Goal: Task Accomplishment & Management: Manage account settings

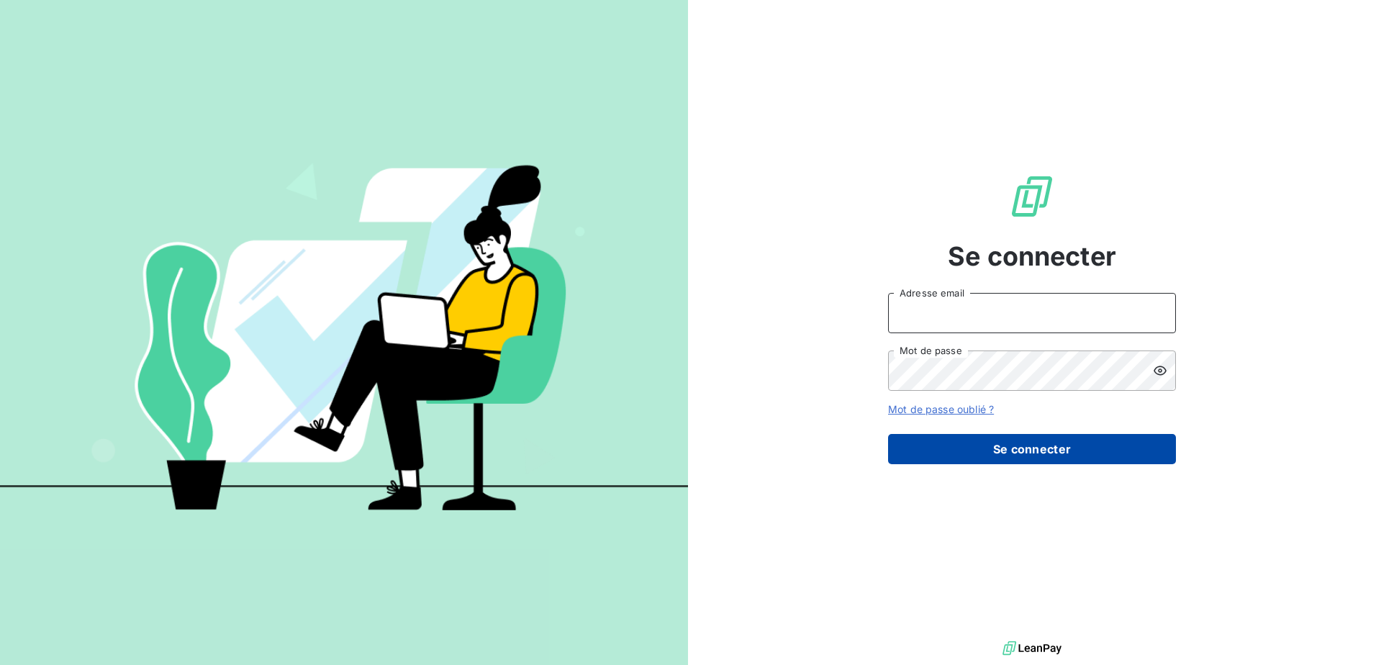
type input "[EMAIL_ADDRESS][DOMAIN_NAME]"
click at [1038, 451] on button "Se connecter" at bounding box center [1032, 449] width 288 height 30
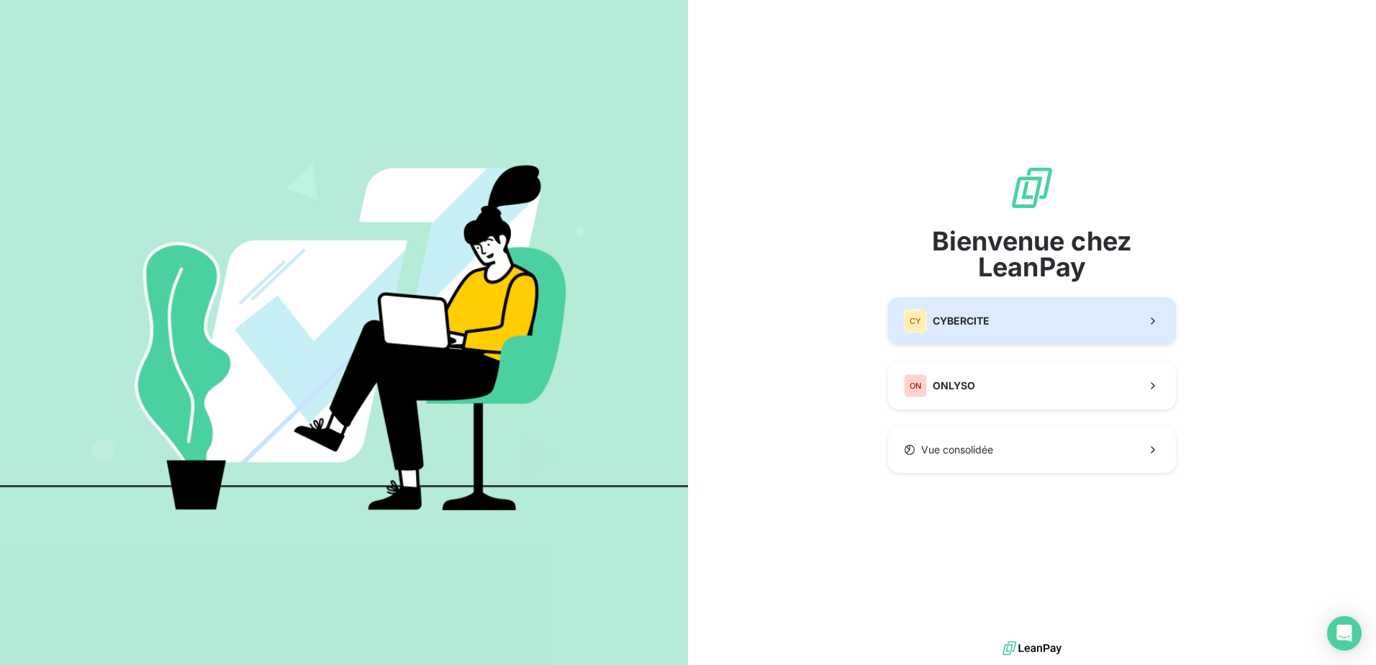
click at [970, 327] on span "CYBERCITE" at bounding box center [961, 321] width 57 height 14
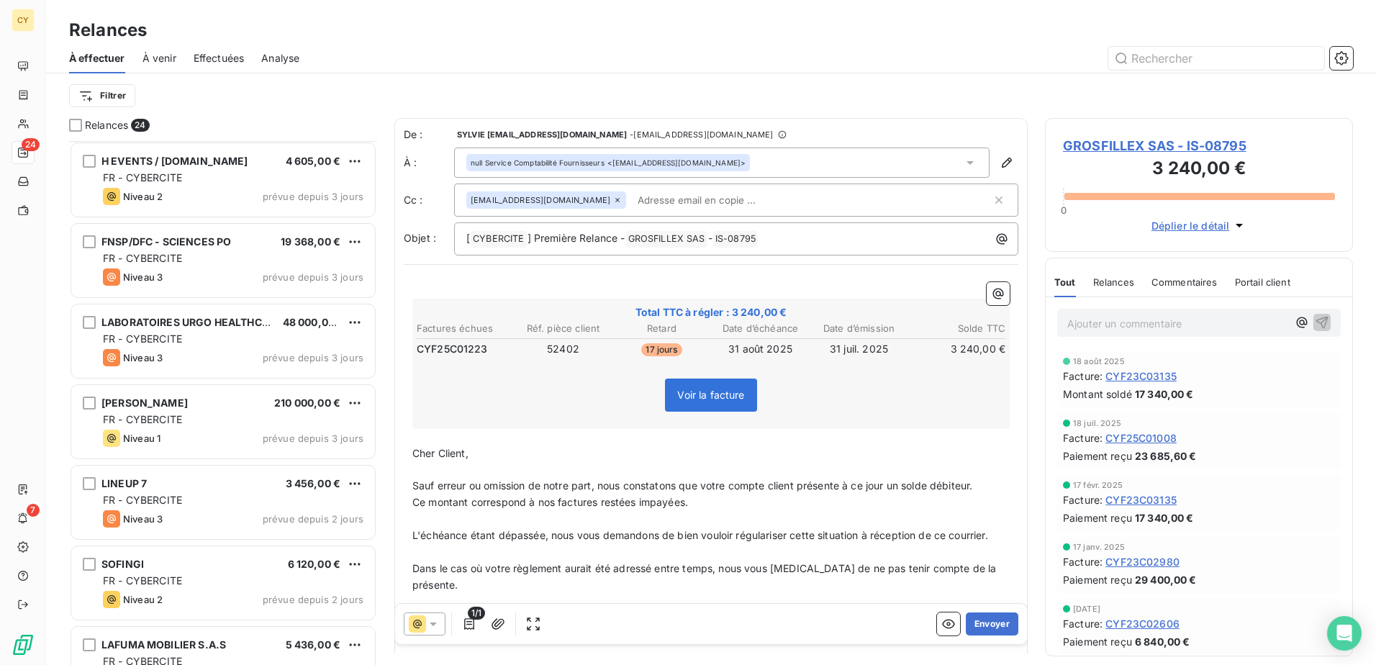
scroll to position [577, 0]
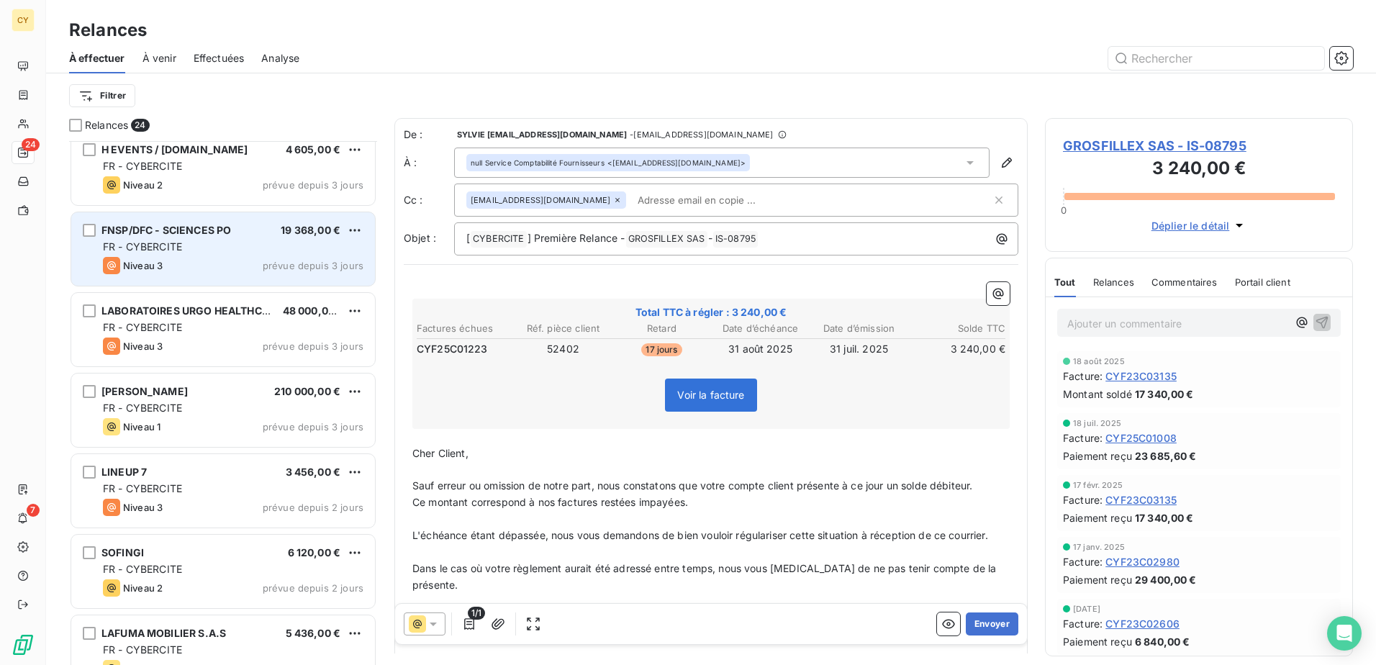
click at [226, 265] on div "Niveau 3 prévue depuis 3 jours" at bounding box center [233, 265] width 261 height 17
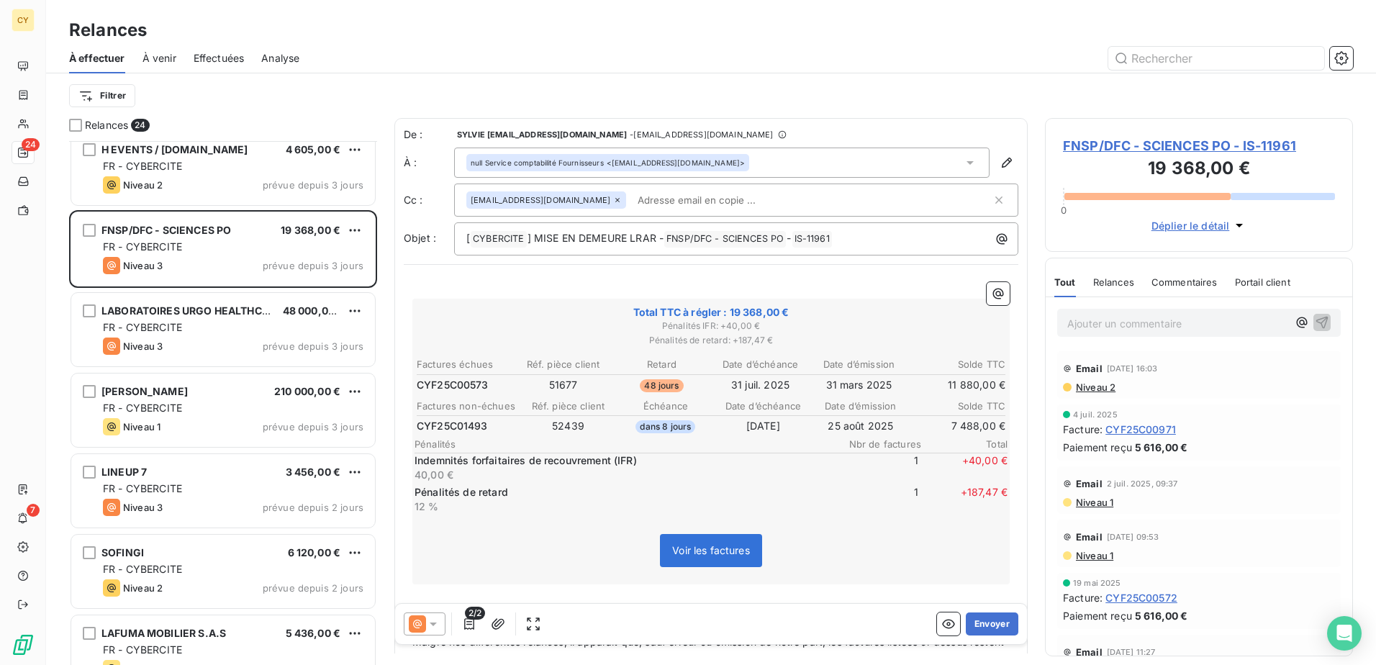
click at [1164, 148] on span "FNSP/DFC - SCIENCES PO - IS-11961" at bounding box center [1199, 145] width 272 height 19
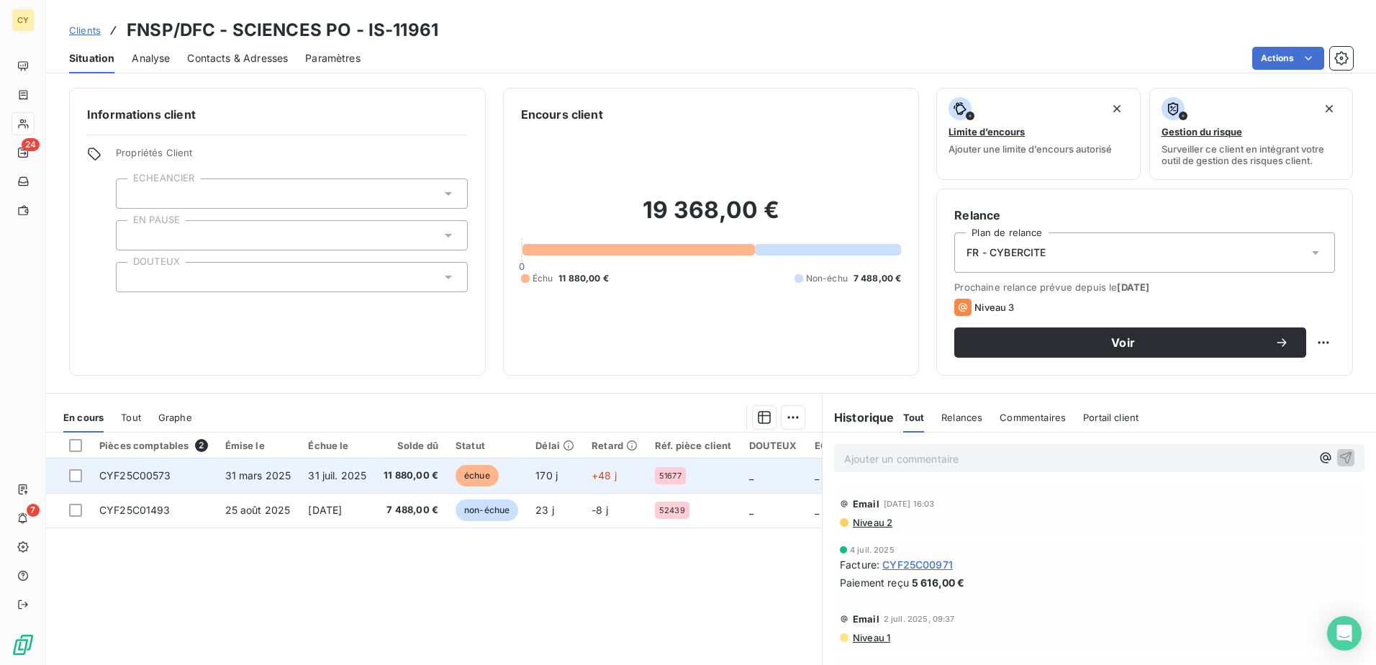
click at [162, 470] on span "CYF25C00573" at bounding box center [135, 475] width 72 height 12
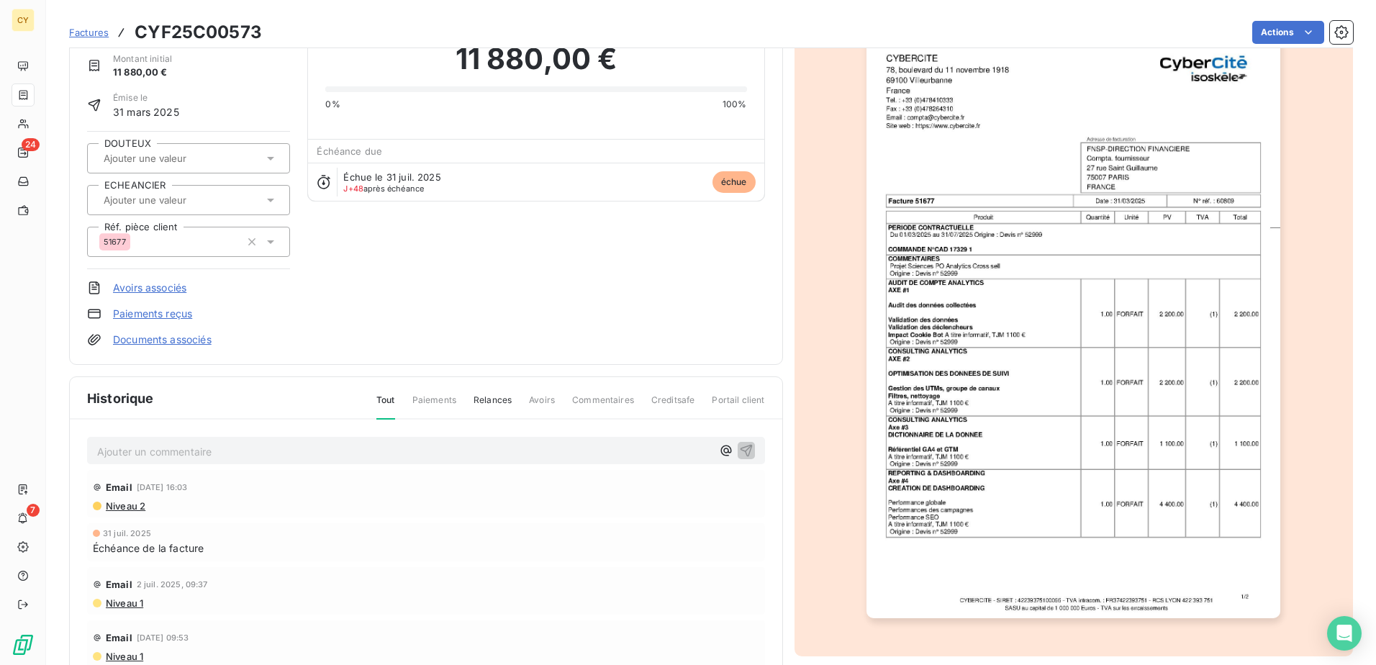
scroll to position [132, 0]
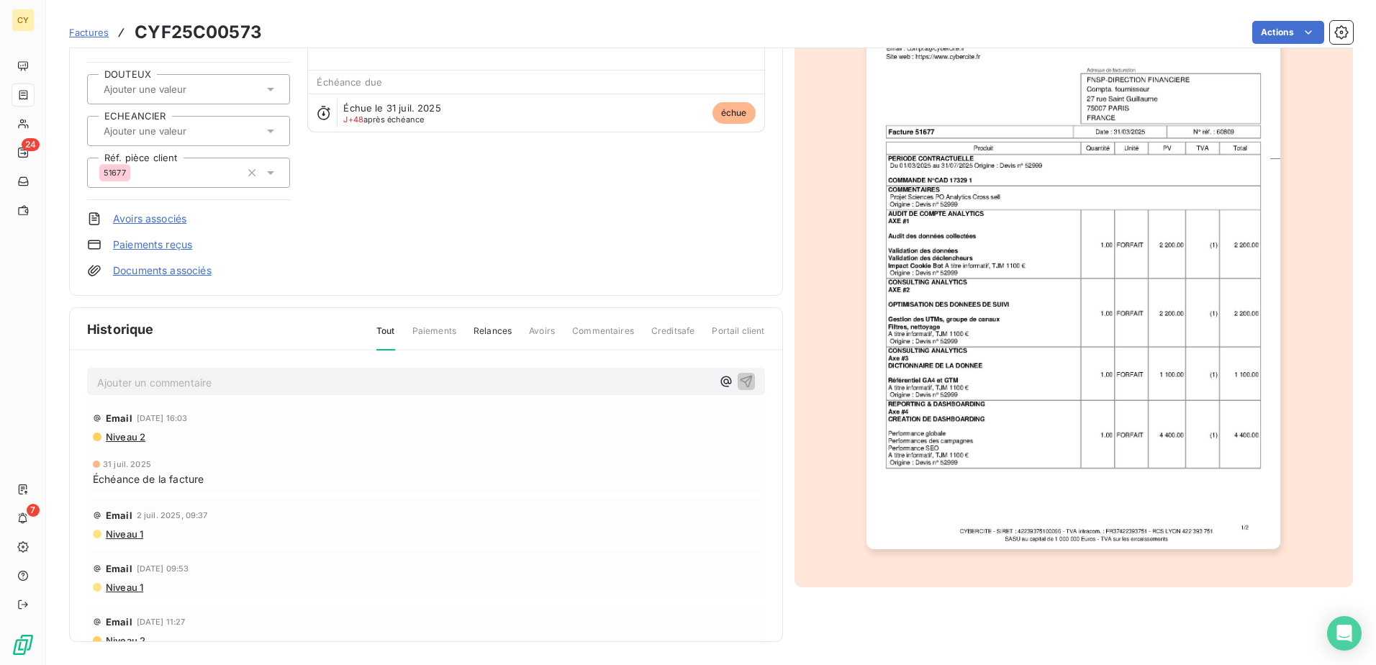
click at [1111, 448] on img "button" at bounding box center [1074, 256] width 414 height 586
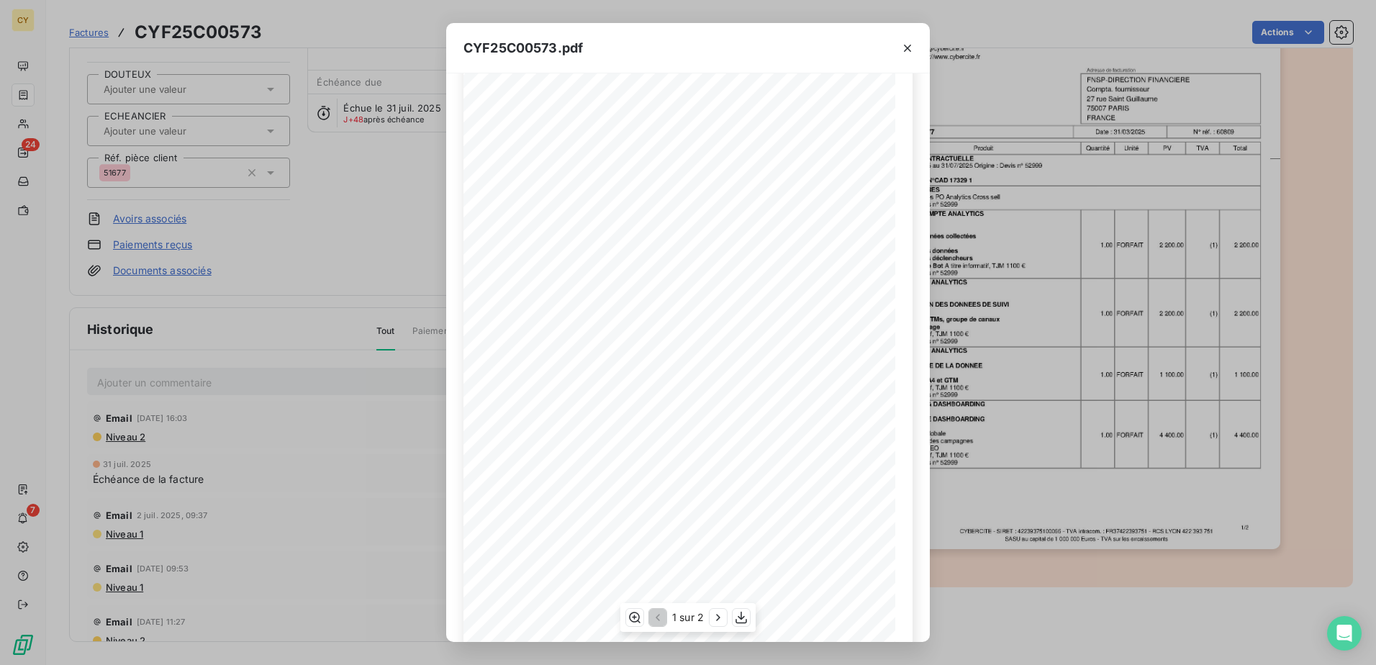
scroll to position [76, 0]
click at [719, 618] on icon "button" at bounding box center [718, 617] width 14 height 14
click at [659, 616] on icon "button" at bounding box center [656, 617] width 14 height 14
click at [909, 49] on icon "button" at bounding box center [907, 48] width 7 height 7
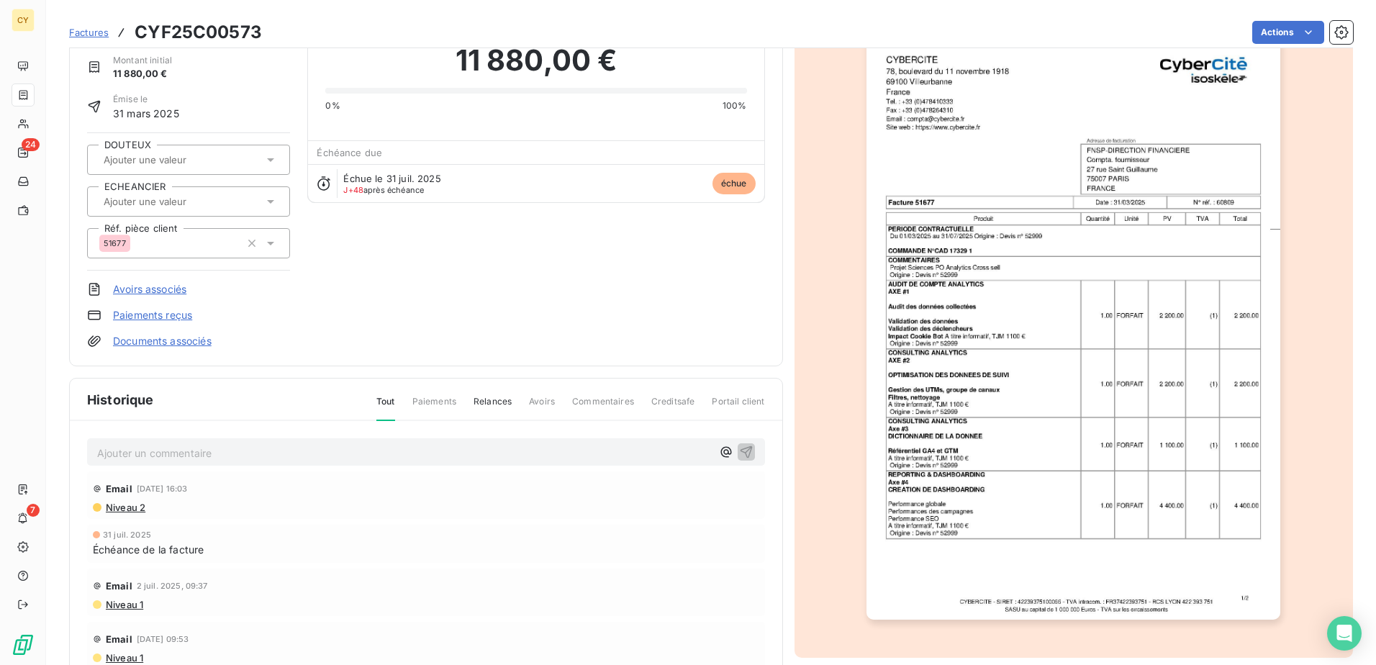
scroll to position [0, 0]
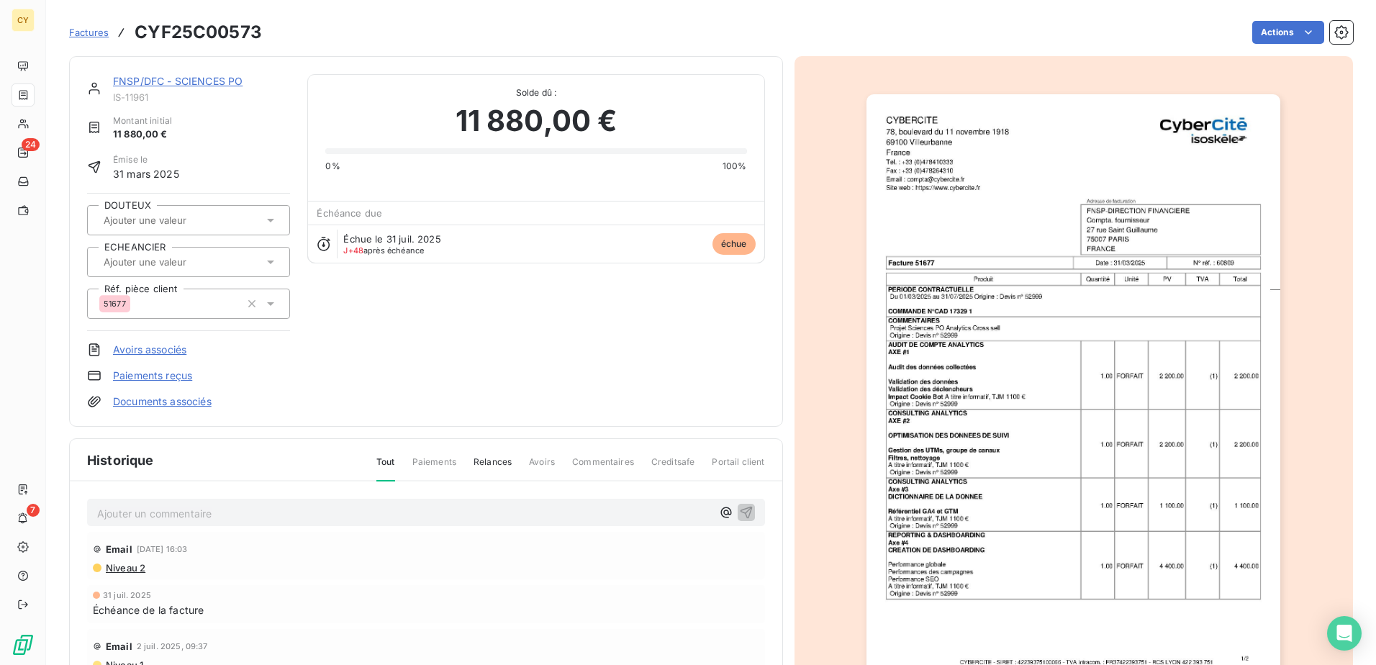
click at [167, 86] on link "FNSP/DFC - SCIENCES PO" at bounding box center [178, 81] width 130 height 12
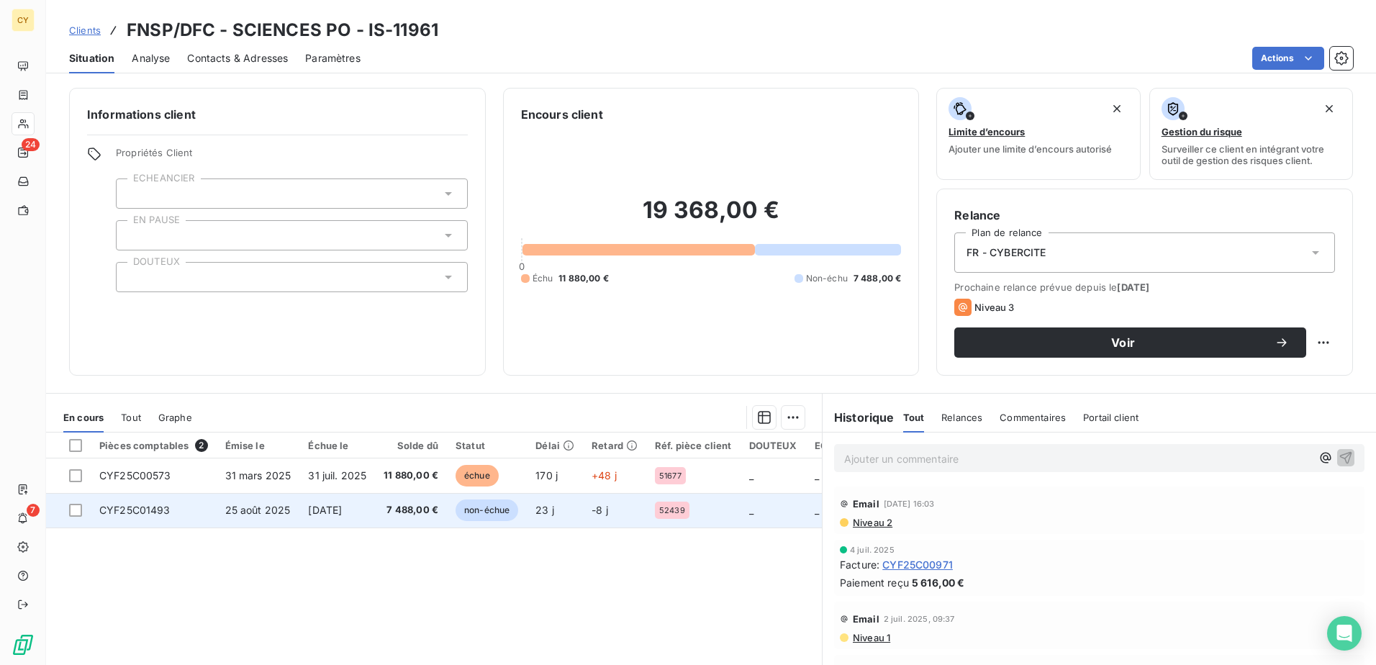
click at [158, 509] on span "CYF25C01493" at bounding box center [134, 510] width 71 height 12
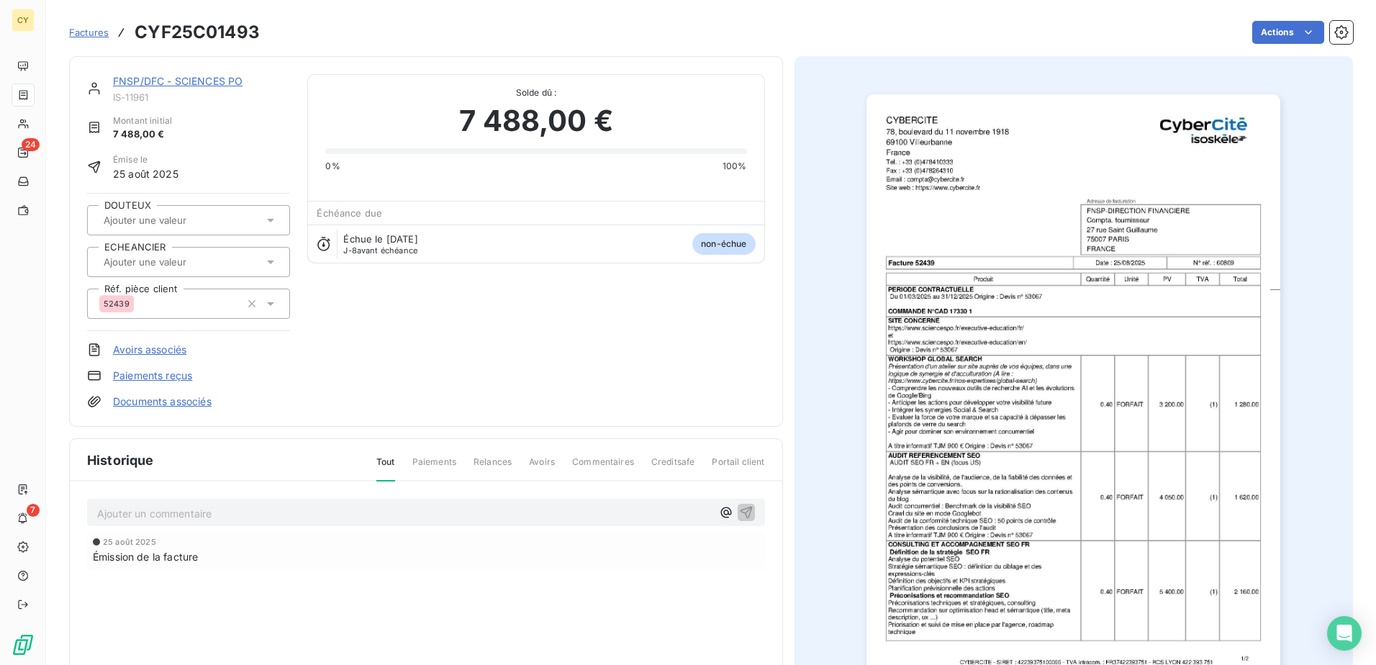
click at [1013, 367] on img "button" at bounding box center [1074, 387] width 414 height 586
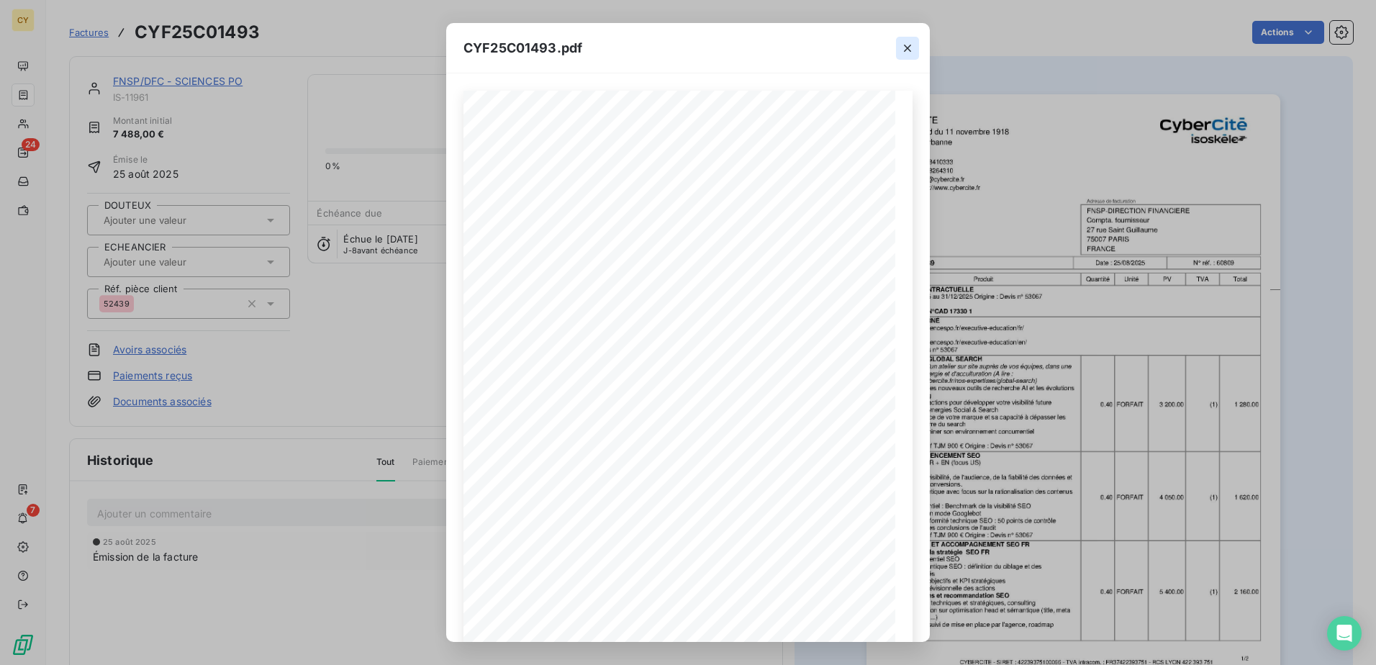
click at [906, 50] on icon "button" at bounding box center [907, 48] width 7 height 7
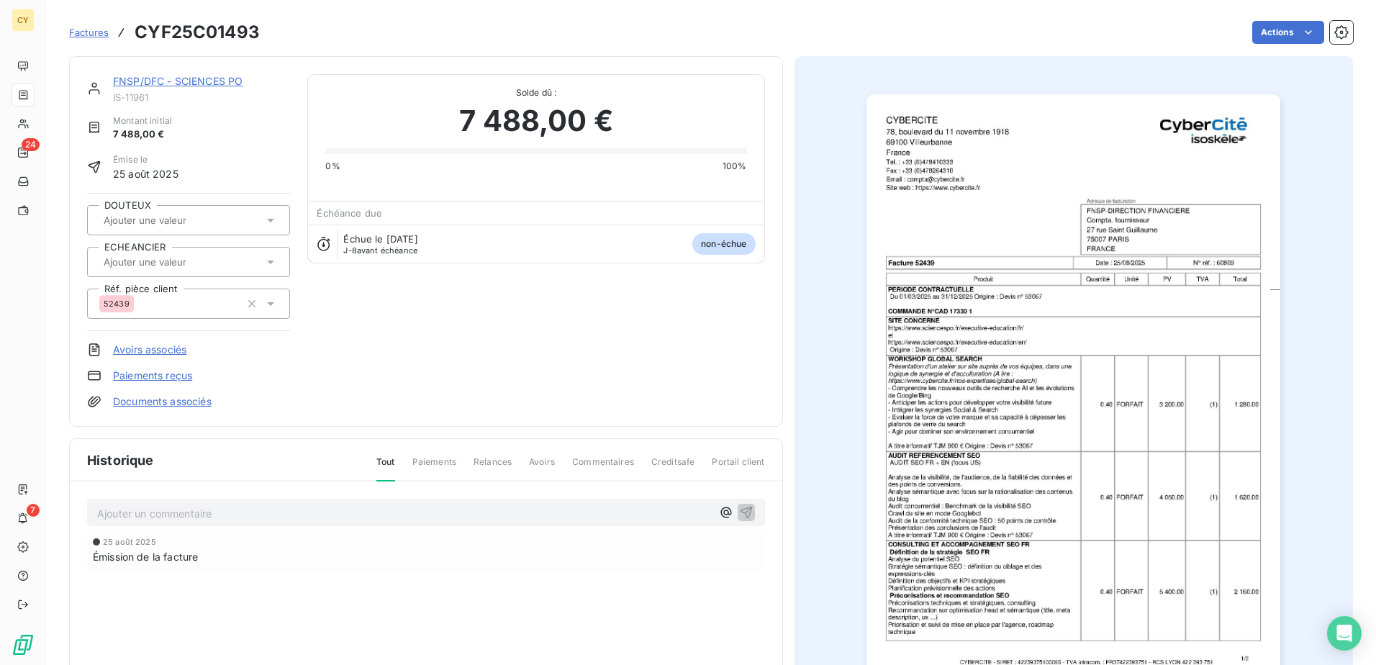
click at [182, 82] on link "FNSP/DFC - SCIENCES PO" at bounding box center [178, 81] width 130 height 12
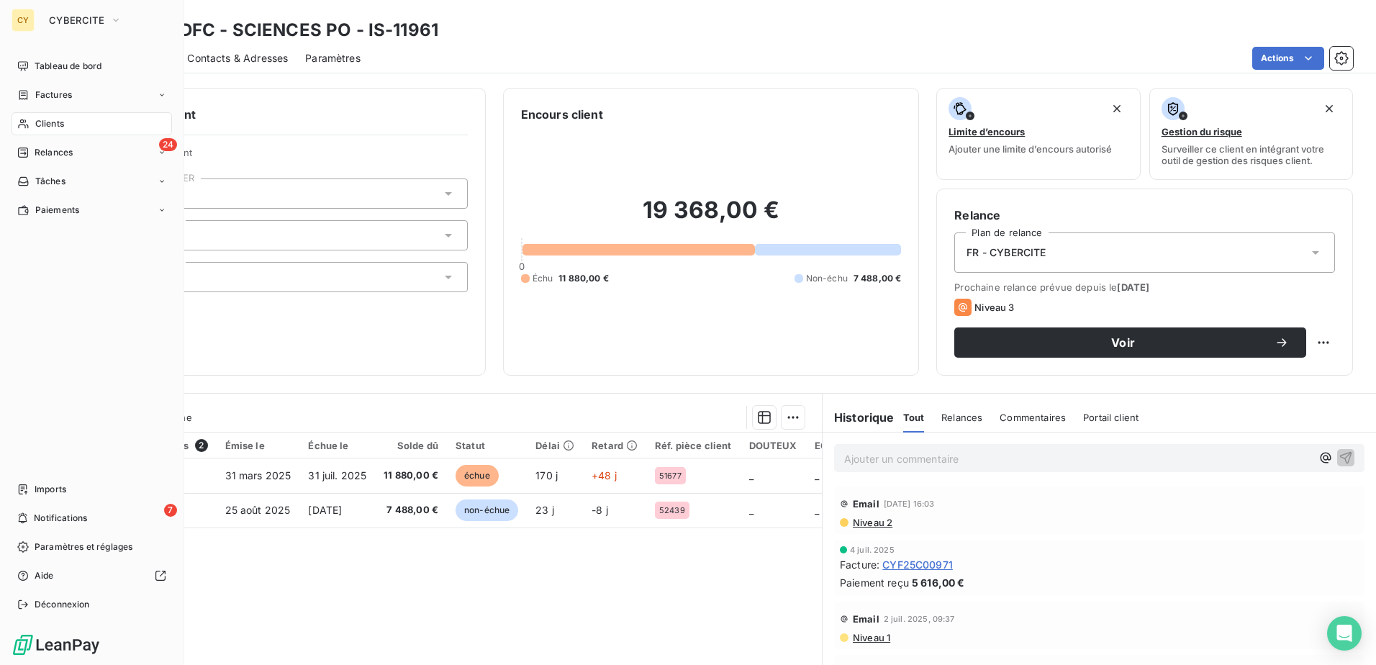
click at [53, 129] on span "Clients" at bounding box center [49, 123] width 29 height 13
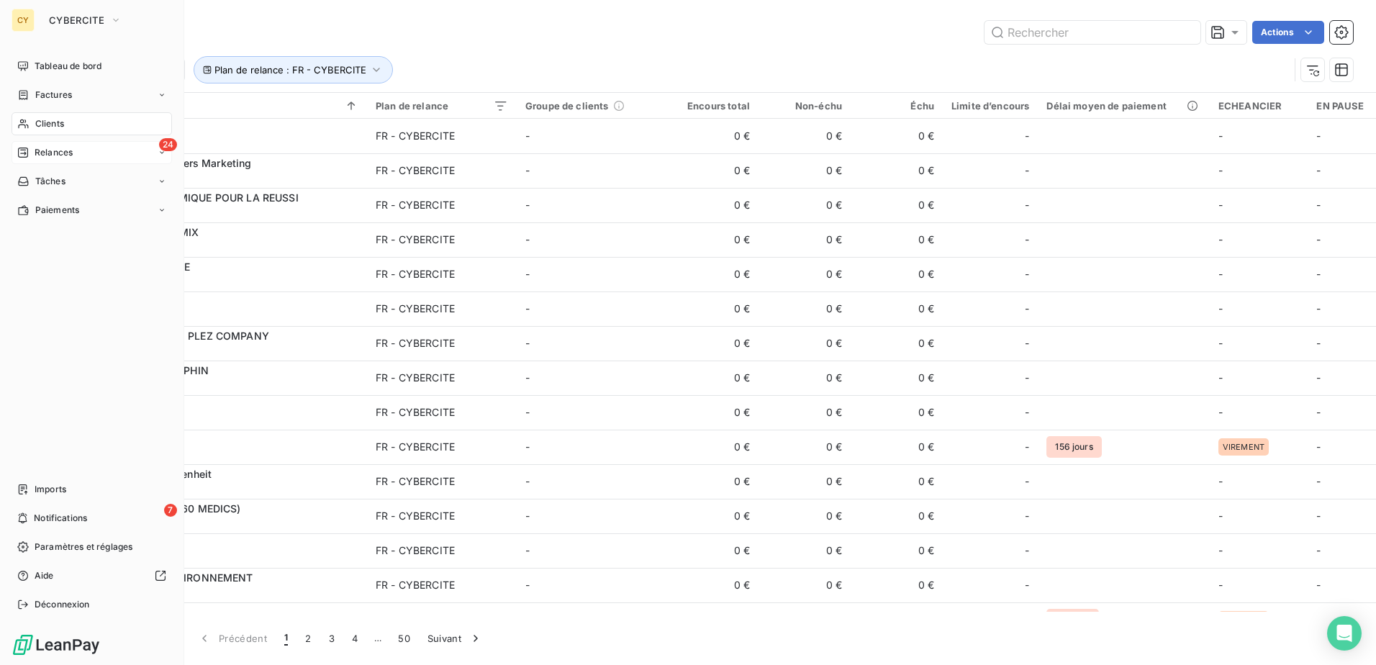
click at [53, 155] on span "Relances" at bounding box center [54, 152] width 38 height 13
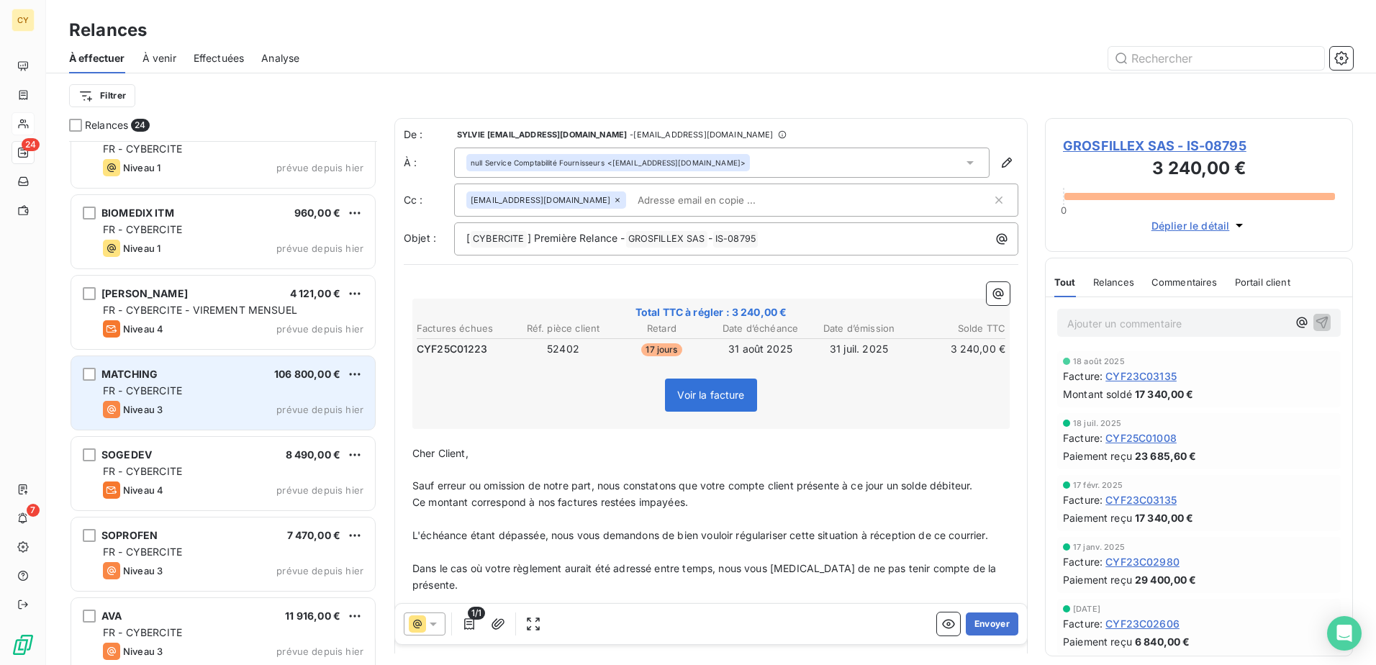
scroll to position [1412, 0]
